Goal: Information Seeking & Learning: Check status

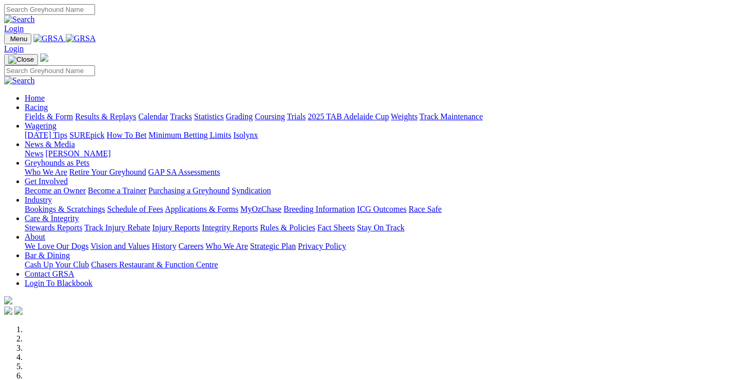
click at [48, 103] on link "Racing" at bounding box center [36, 107] width 23 height 9
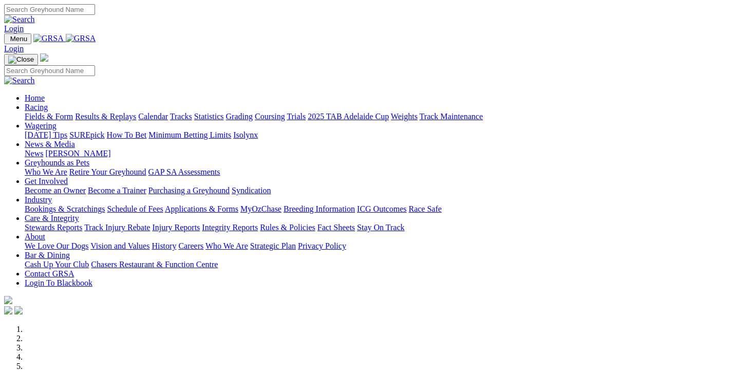
click at [135, 112] on link "Results & Replays" at bounding box center [105, 116] width 61 height 9
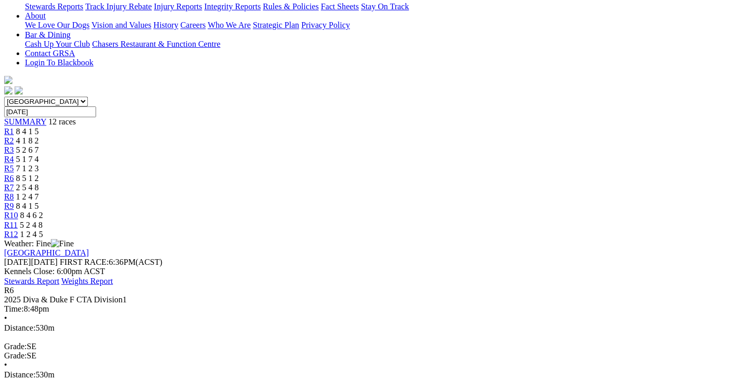
scroll to position [257, 0]
